Goal: Navigation & Orientation: Find specific page/section

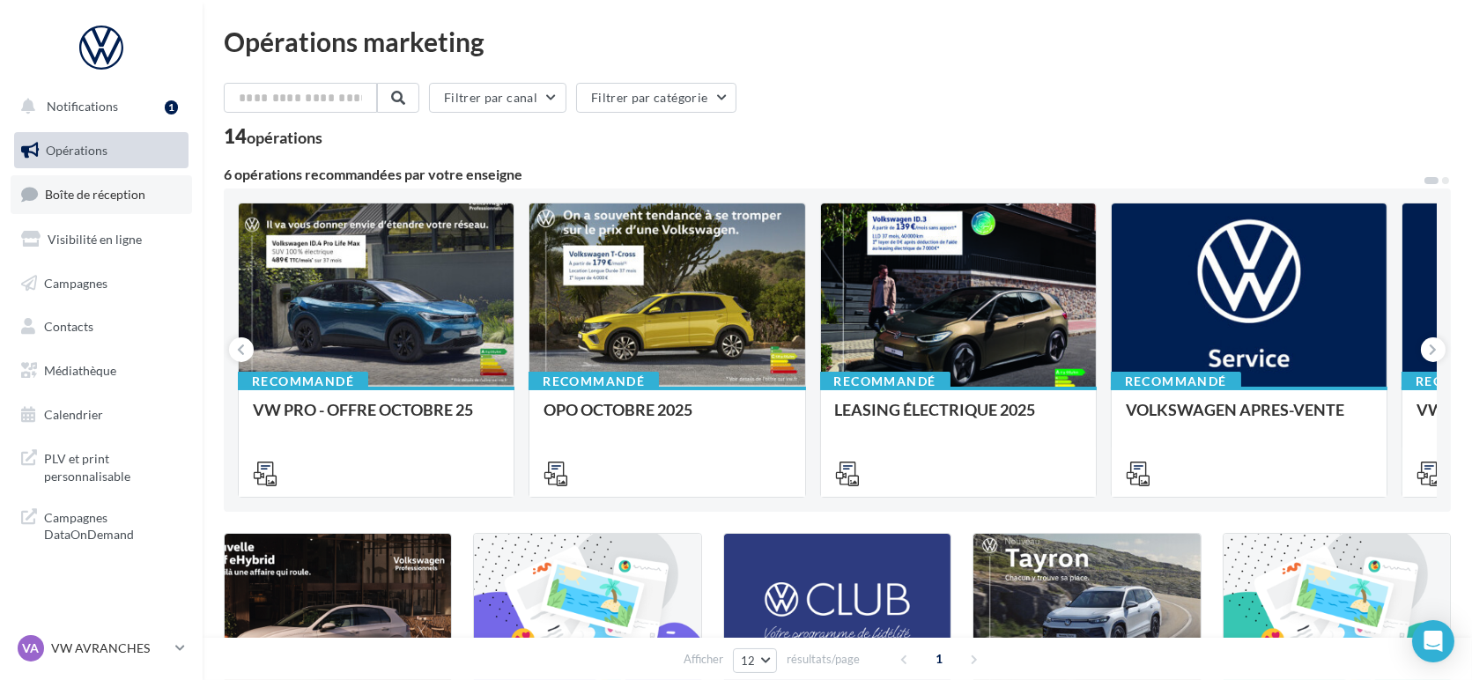
click at [83, 199] on span "Boîte de réception" at bounding box center [95, 194] width 100 height 15
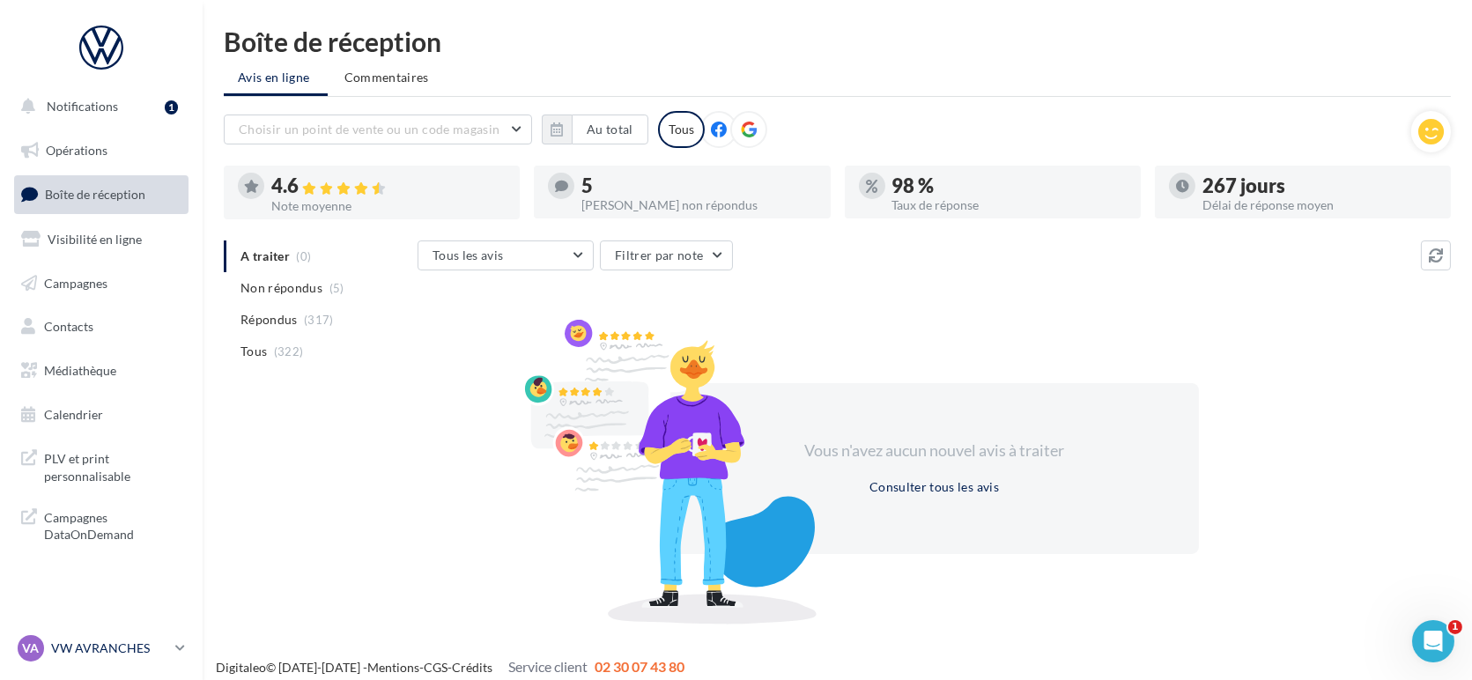
click at [107, 650] on p "VW AVRANCHES" at bounding box center [109, 648] width 117 height 18
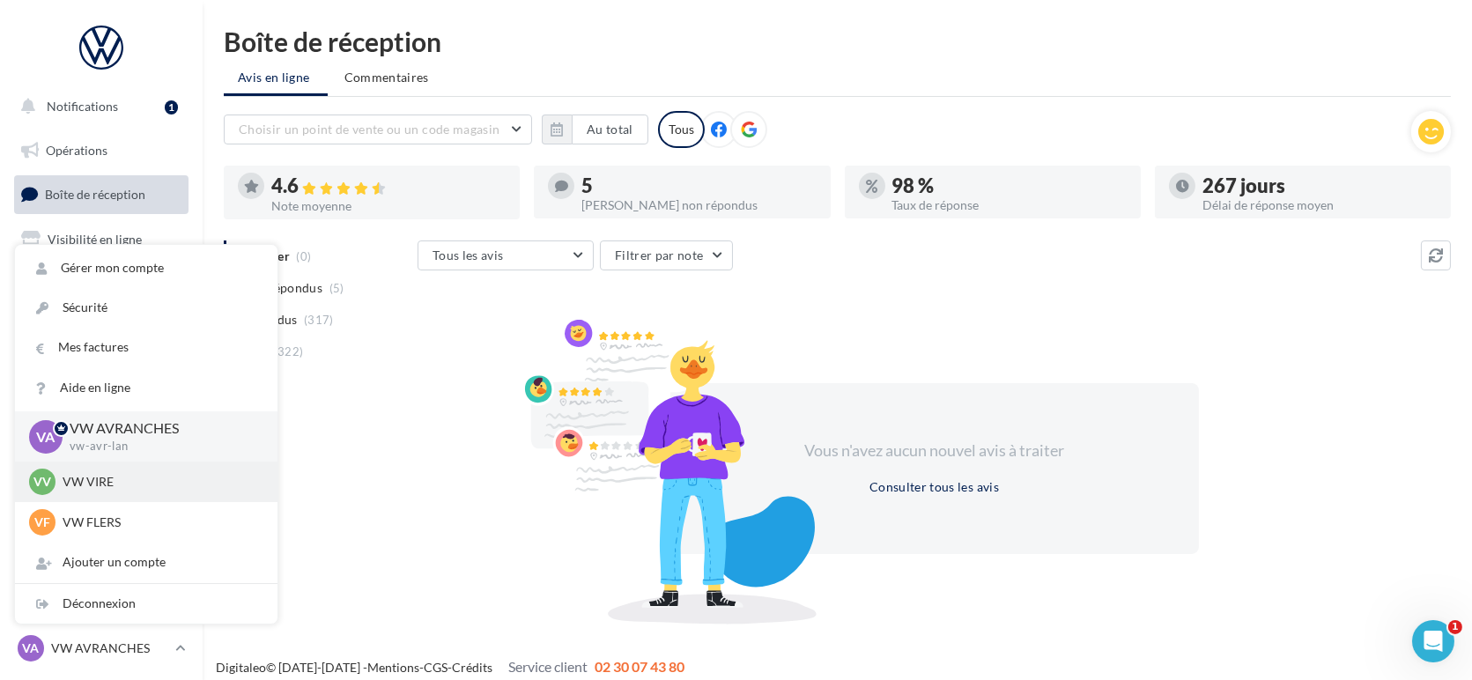
click at [141, 479] on p "VW VIRE" at bounding box center [160, 482] width 194 height 18
